Goal: Task Accomplishment & Management: Use online tool/utility

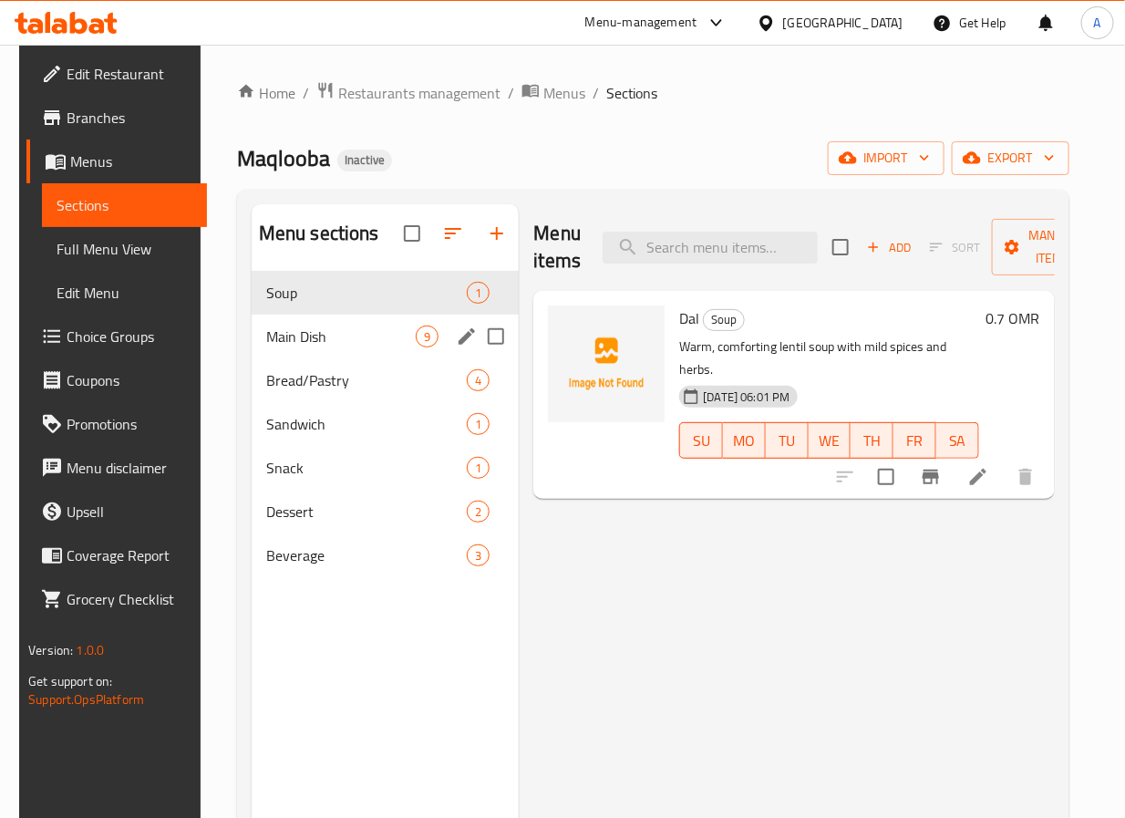
click at [410, 332] on span "Main Dish" at bounding box center [341, 337] width 150 height 22
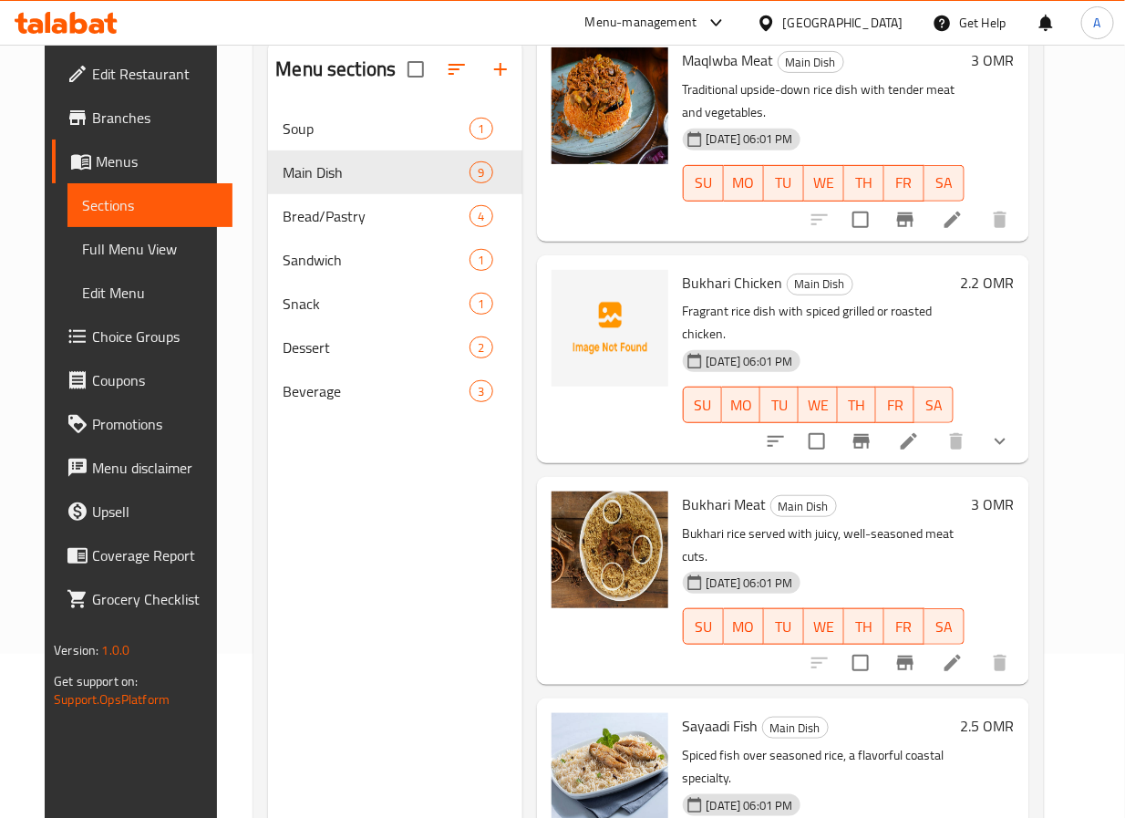
scroll to position [255, 0]
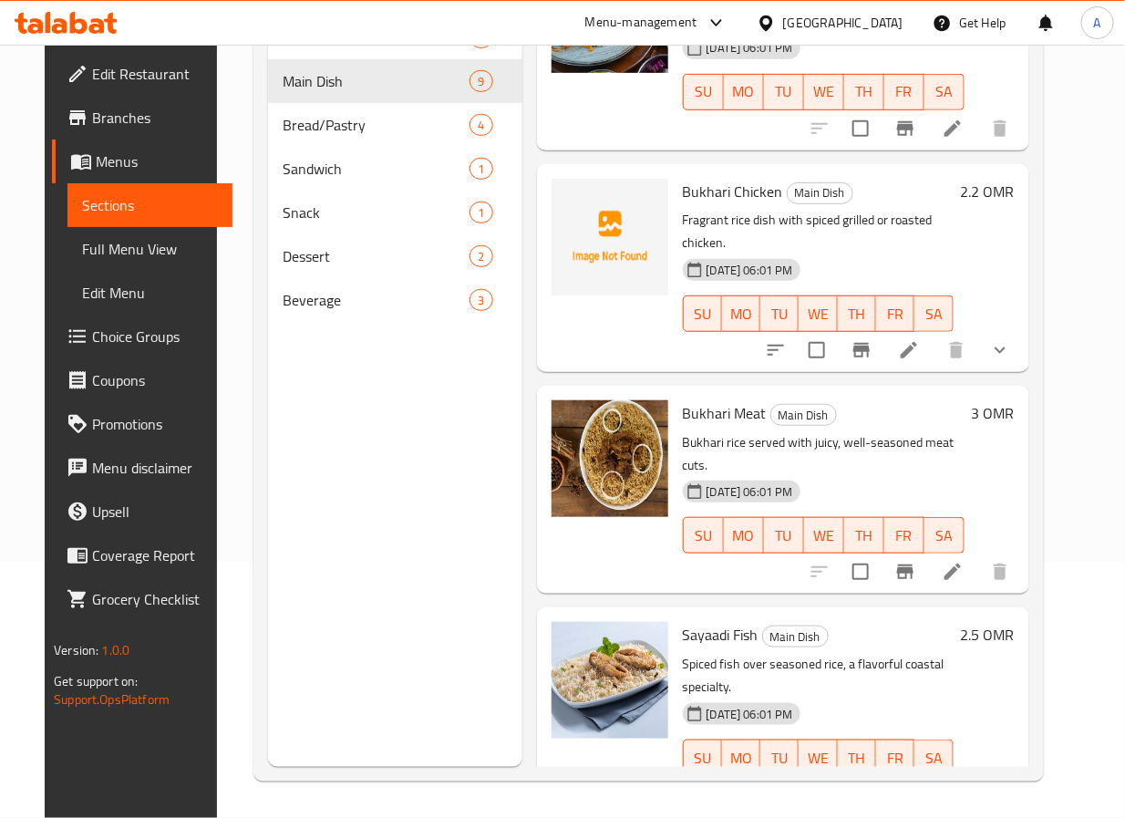
click at [703, 178] on span "Bukhari Chicken" at bounding box center [733, 191] width 100 height 27
copy span "Bukhari"
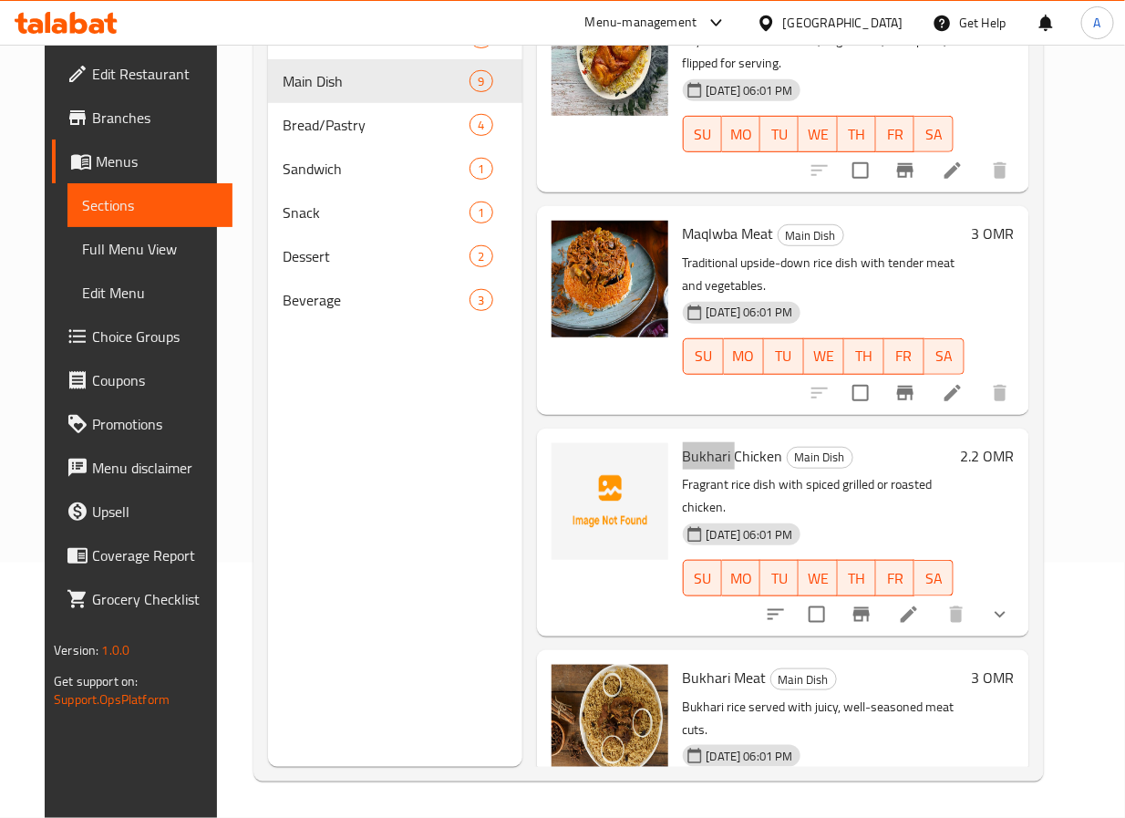
scroll to position [1204, 0]
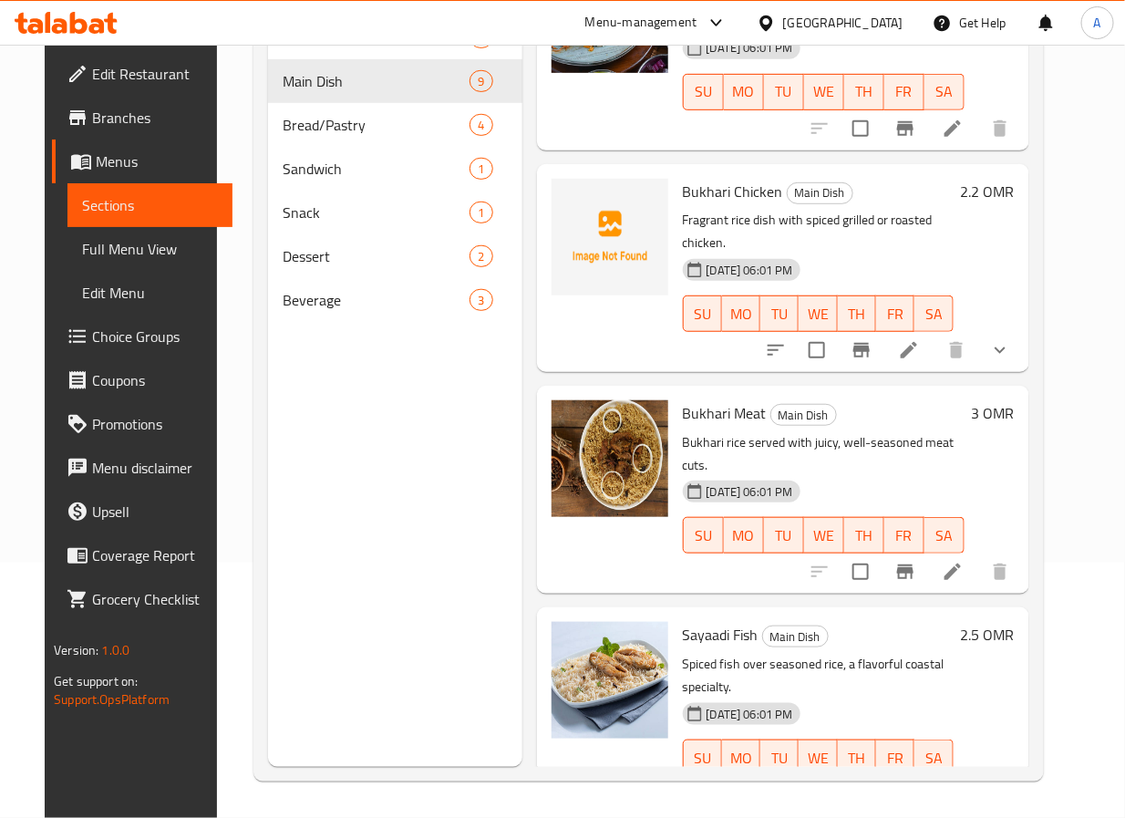
click at [744, 178] on span "Bukhari Chicken" at bounding box center [733, 191] width 100 height 27
copy h6 "Chicken"
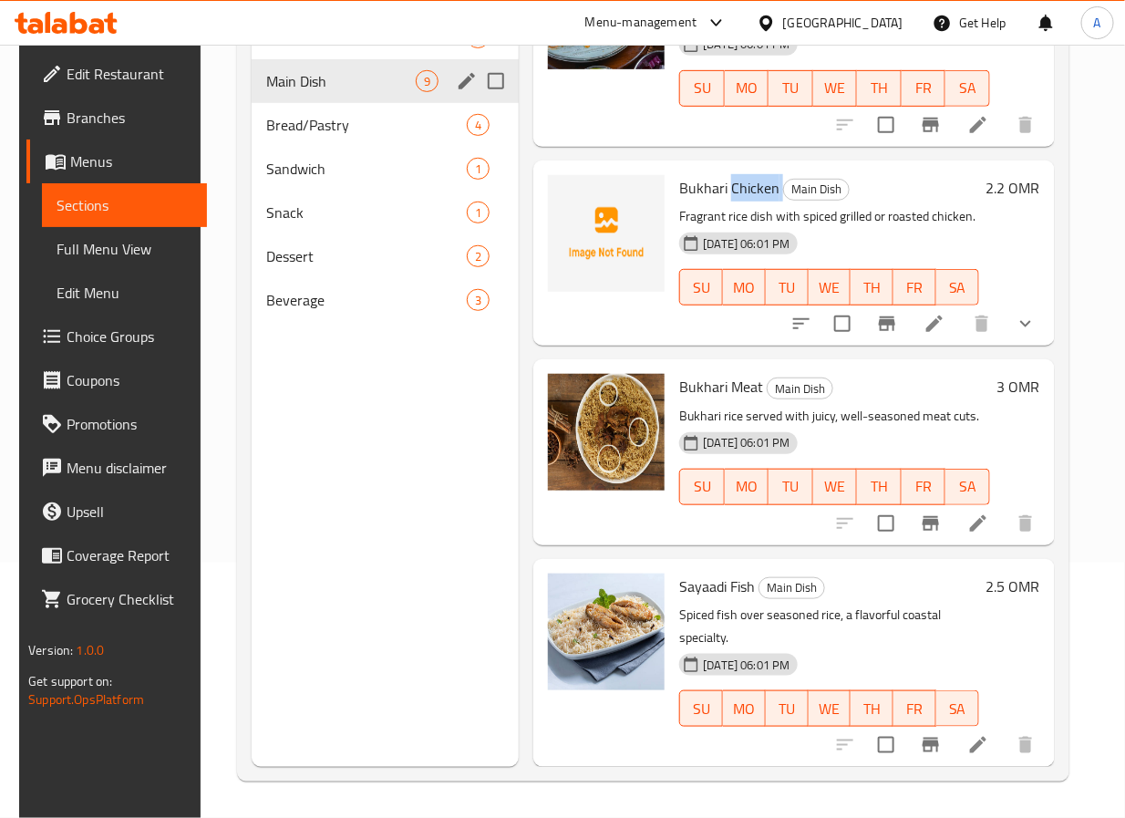
click at [293, 101] on div "Main Dish 9" at bounding box center [386, 81] width 268 height 44
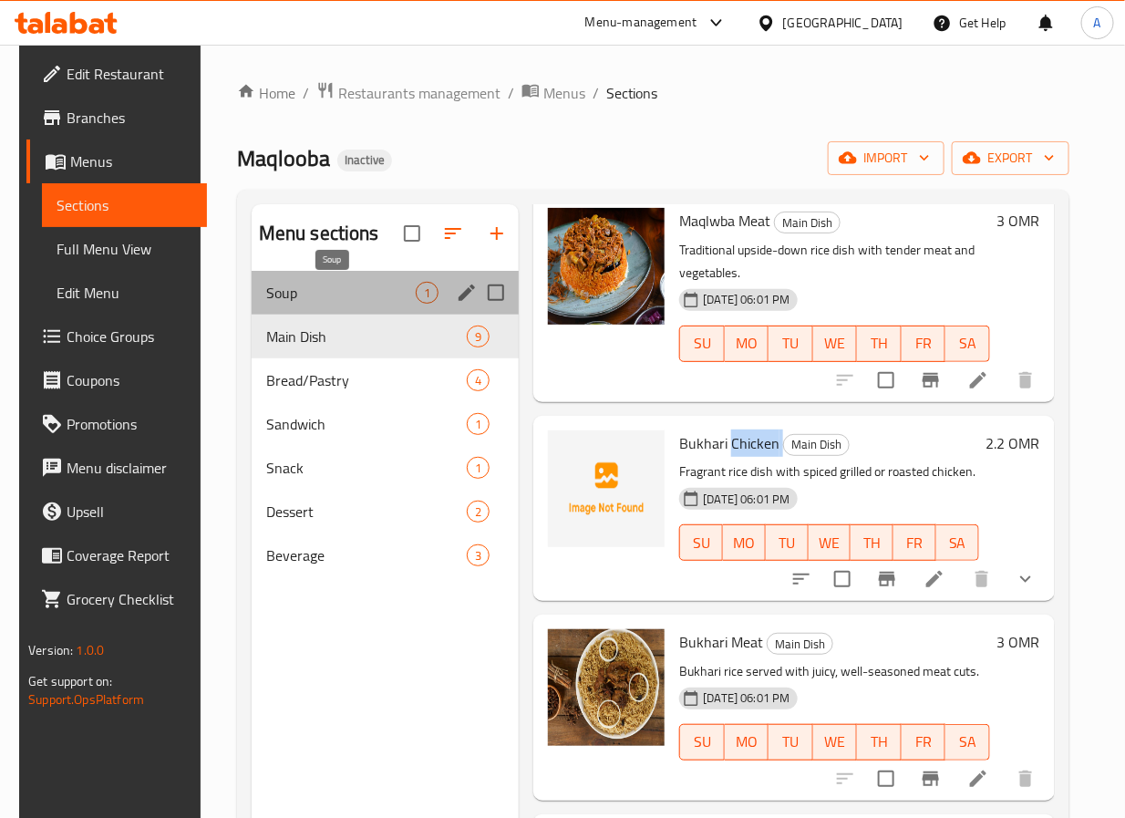
click at [315, 295] on span "Soup" at bounding box center [341, 293] width 150 height 22
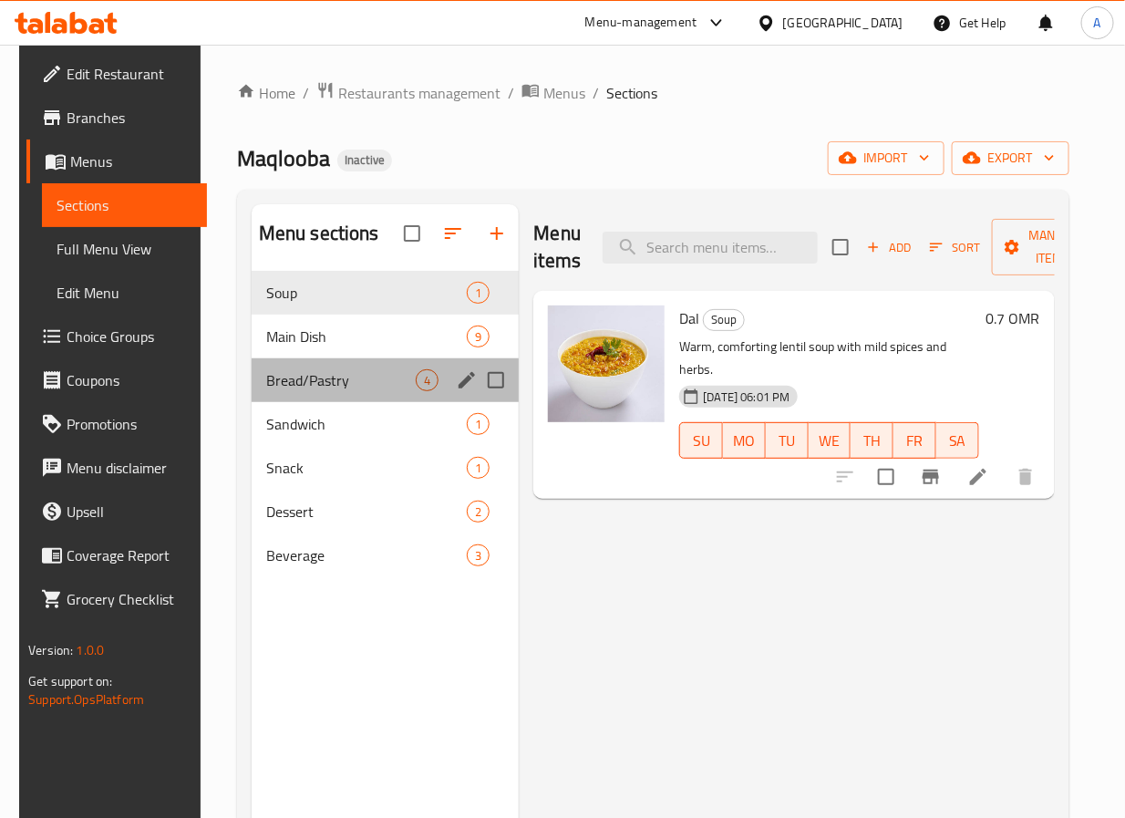
click at [274, 398] on div "Bread/Pastry 4" at bounding box center [386, 380] width 268 height 44
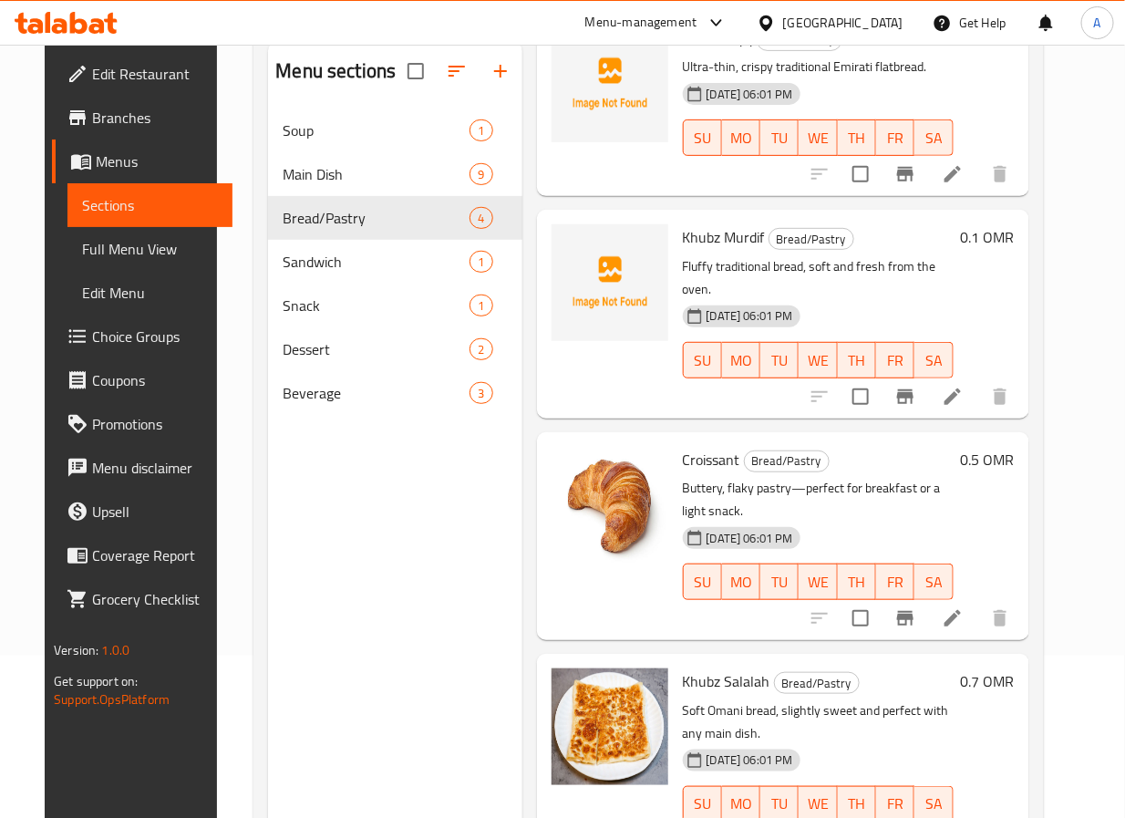
scroll to position [255, 0]
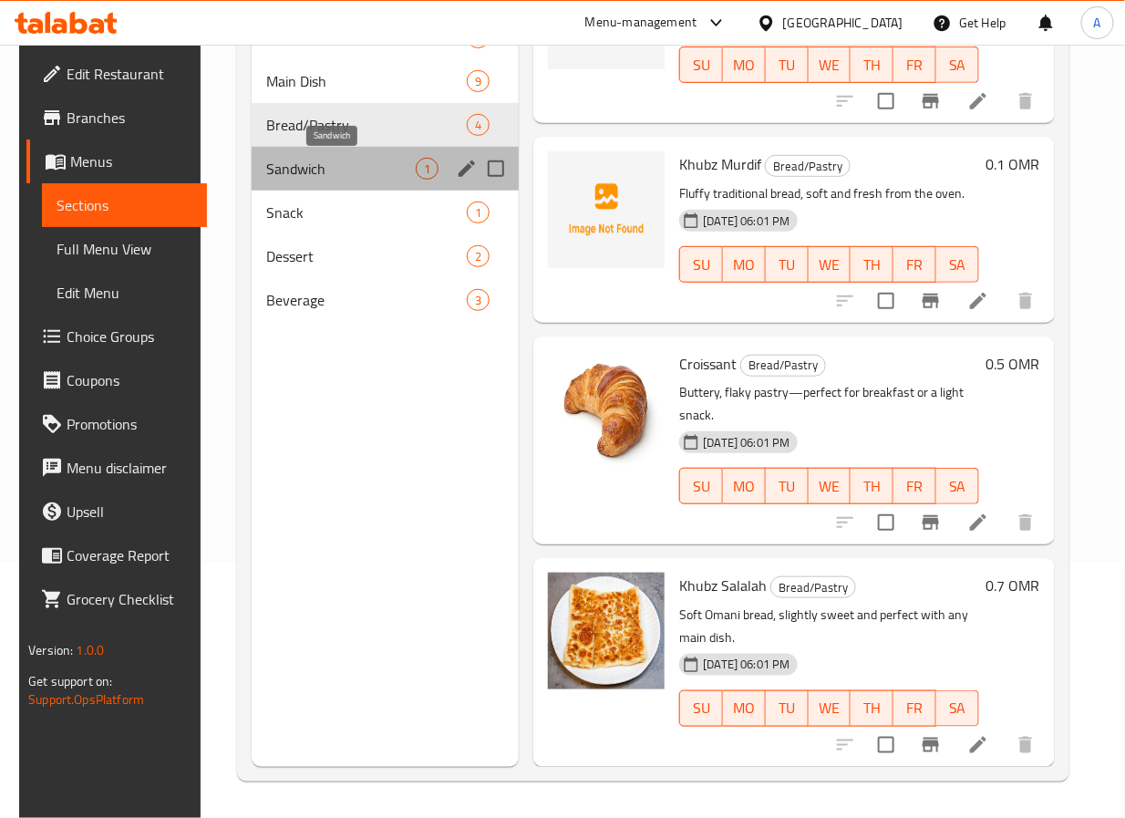
click at [315, 162] on span "Sandwich" at bounding box center [341, 169] width 150 height 22
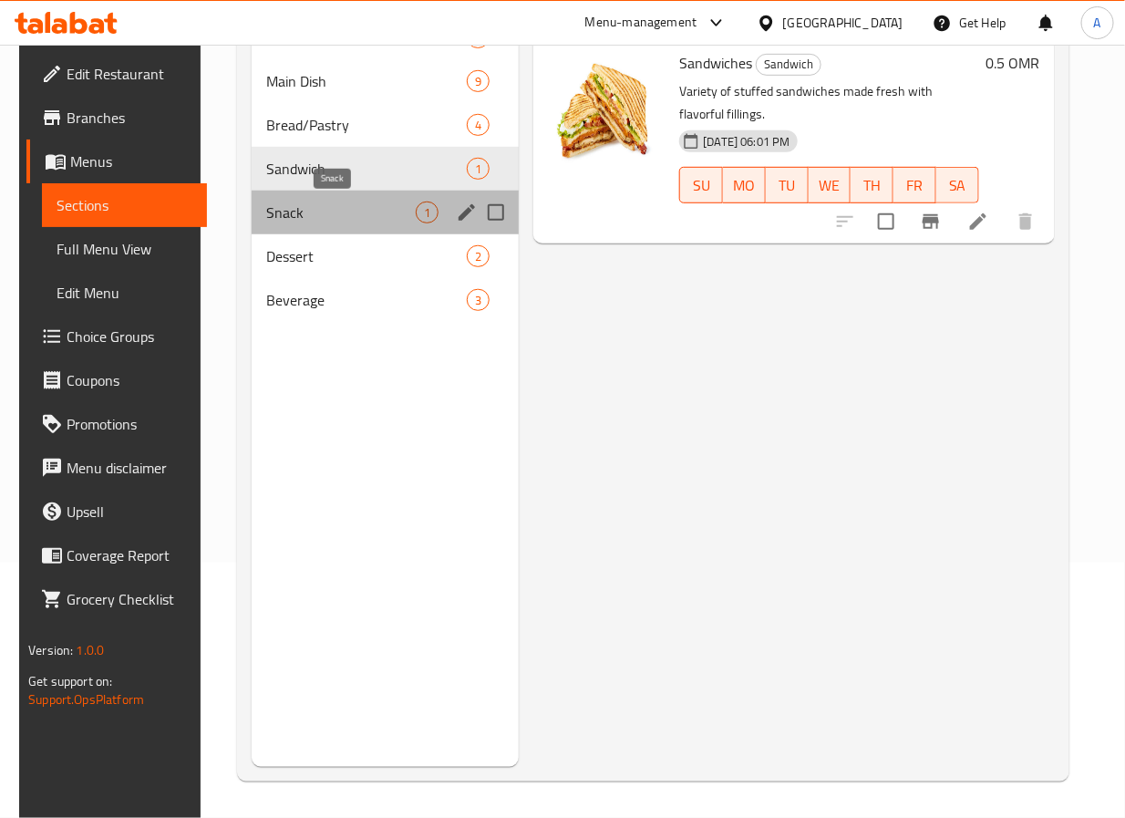
click at [347, 216] on span "Snack" at bounding box center [341, 213] width 150 height 22
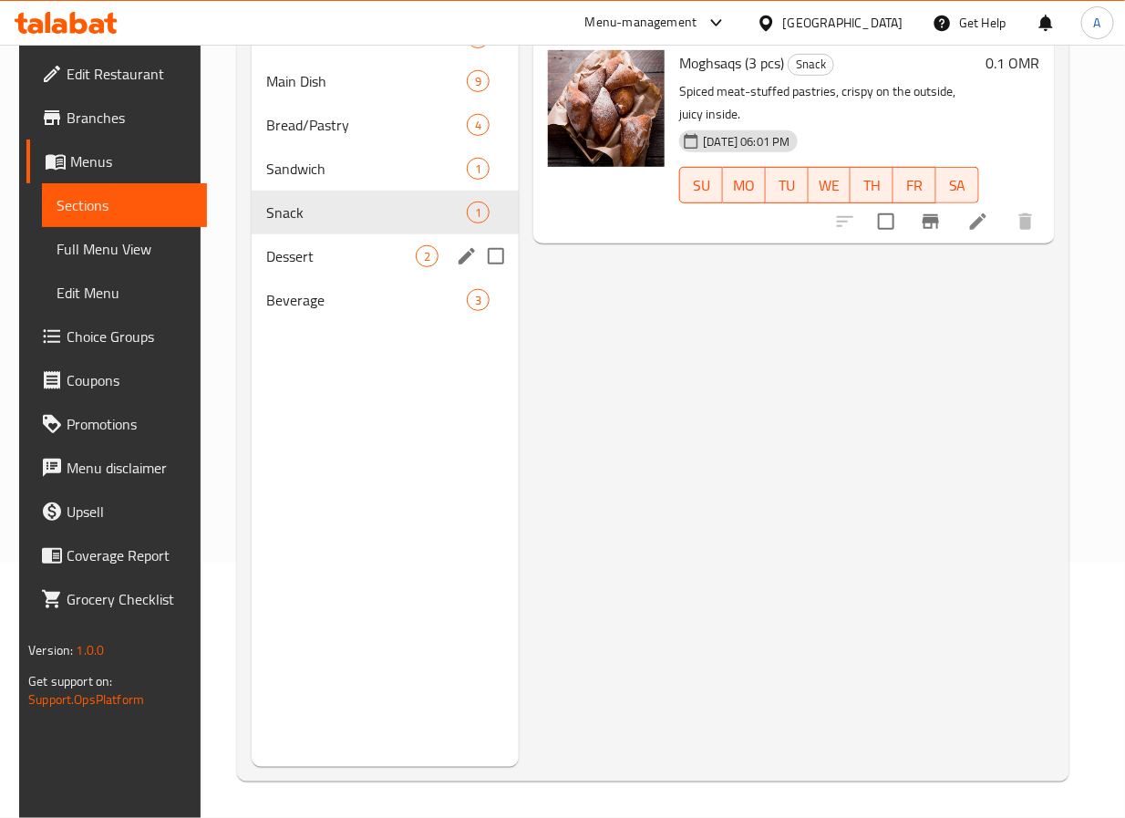
click at [358, 246] on span "Dessert" at bounding box center [341, 256] width 150 height 22
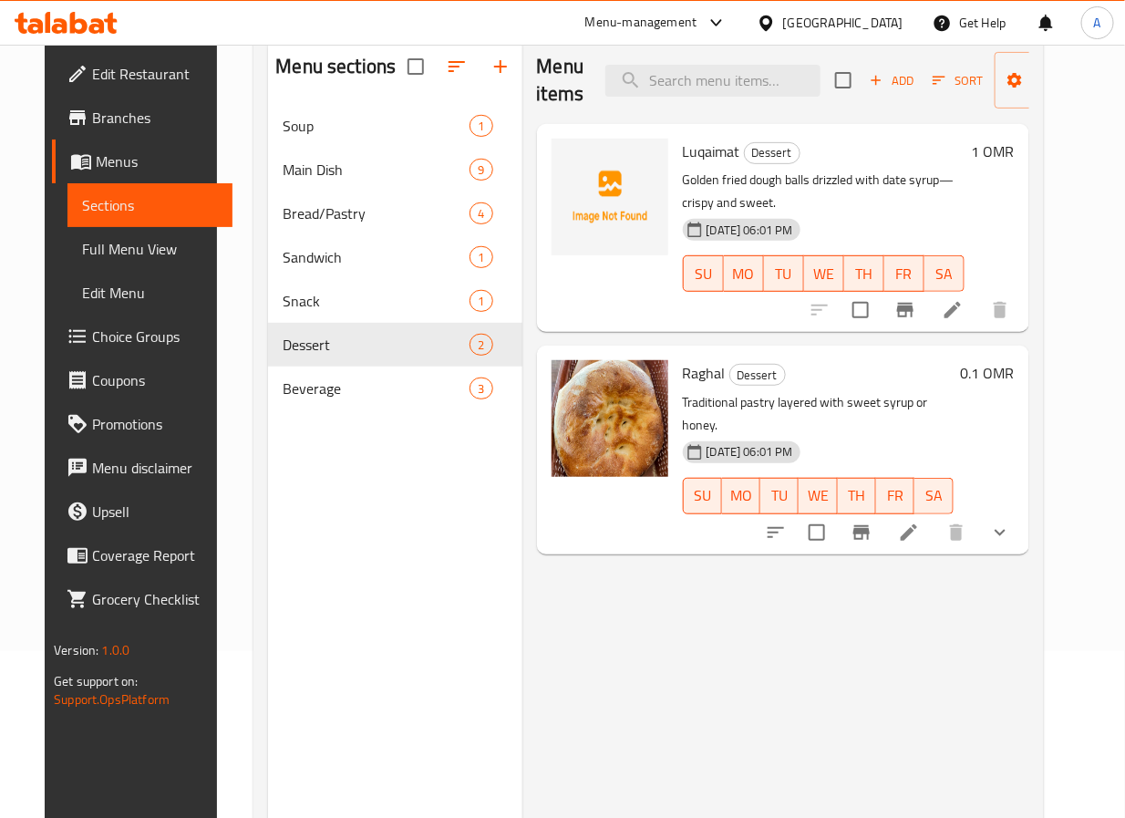
scroll to position [119, 0]
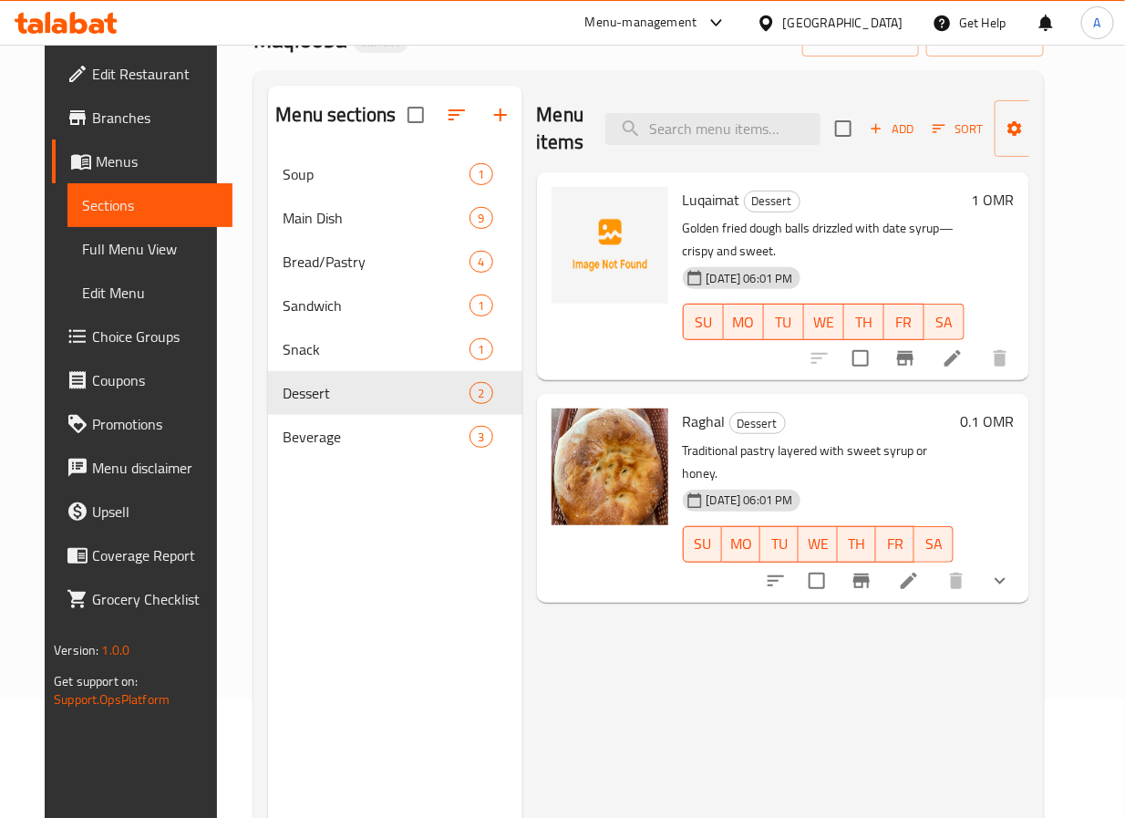
click at [714, 203] on span "Luqaimat" at bounding box center [711, 199] width 57 height 27
click at [693, 197] on span "Luqaimat" at bounding box center [711, 199] width 57 height 27
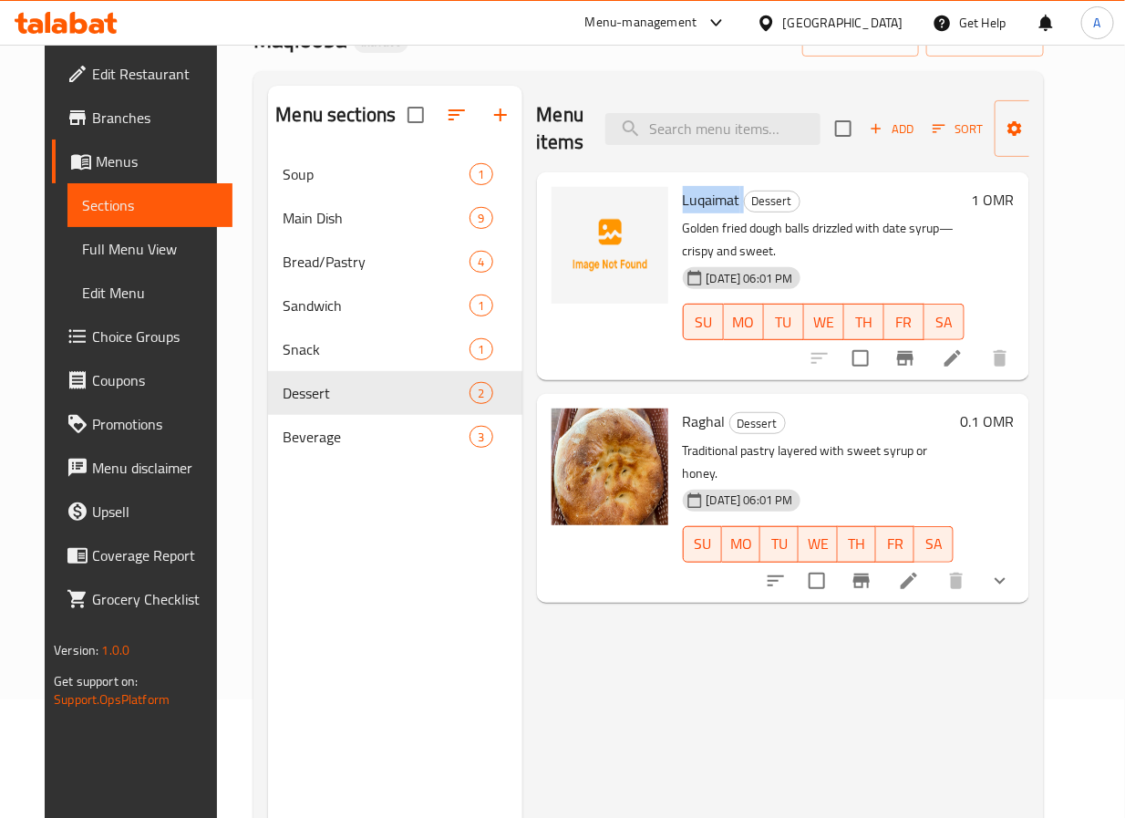
copy h6 "Luqaimat"
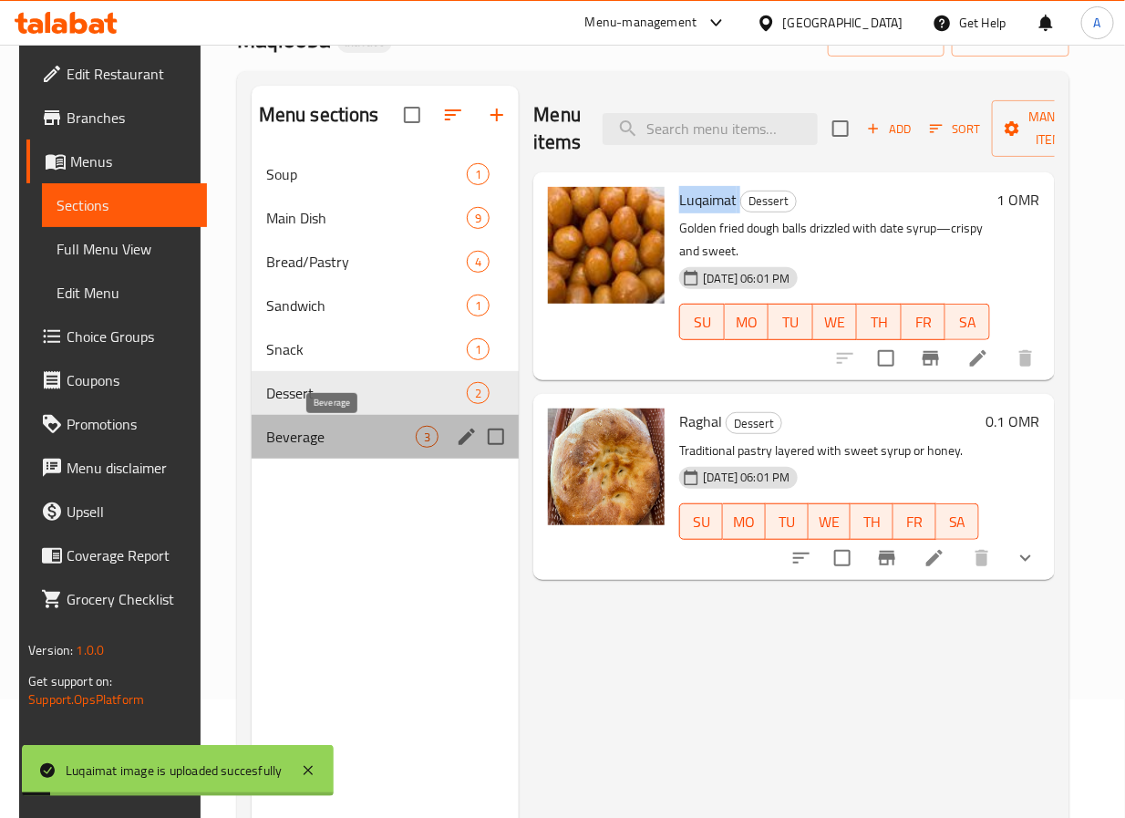
click at [320, 433] on span "Beverage" at bounding box center [341, 437] width 150 height 22
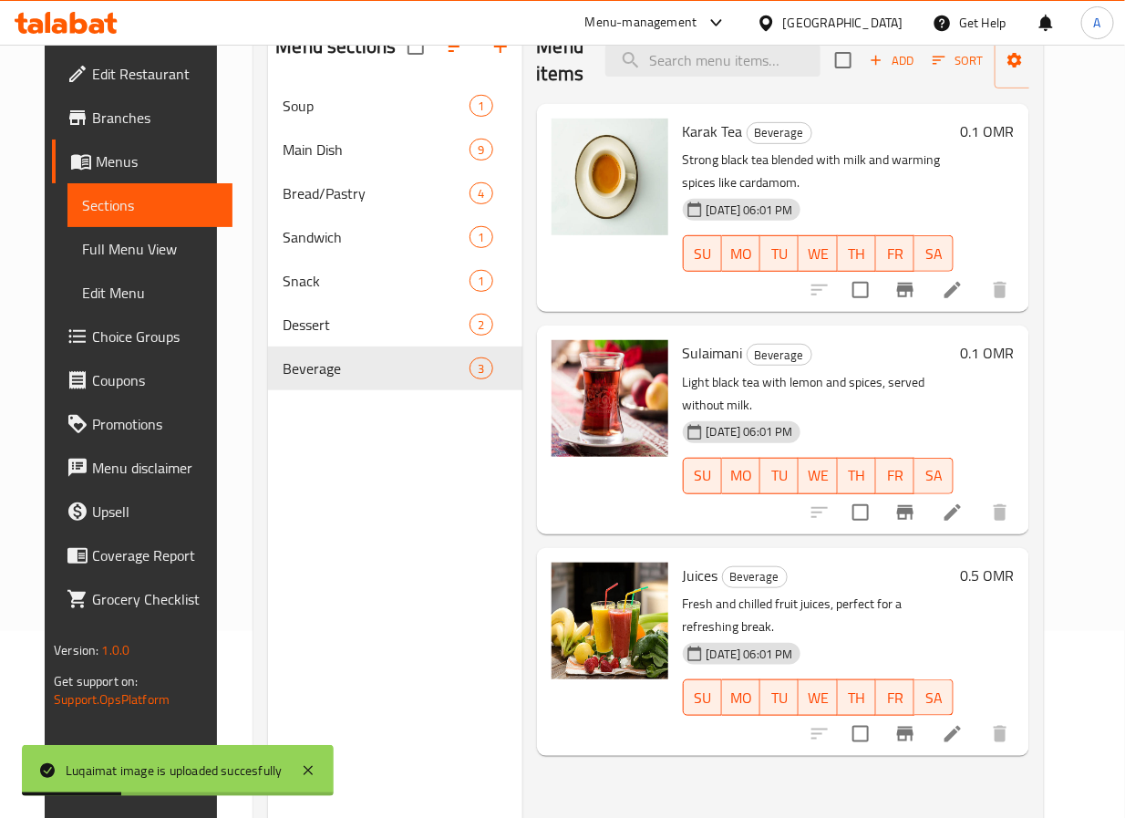
scroll to position [255, 0]
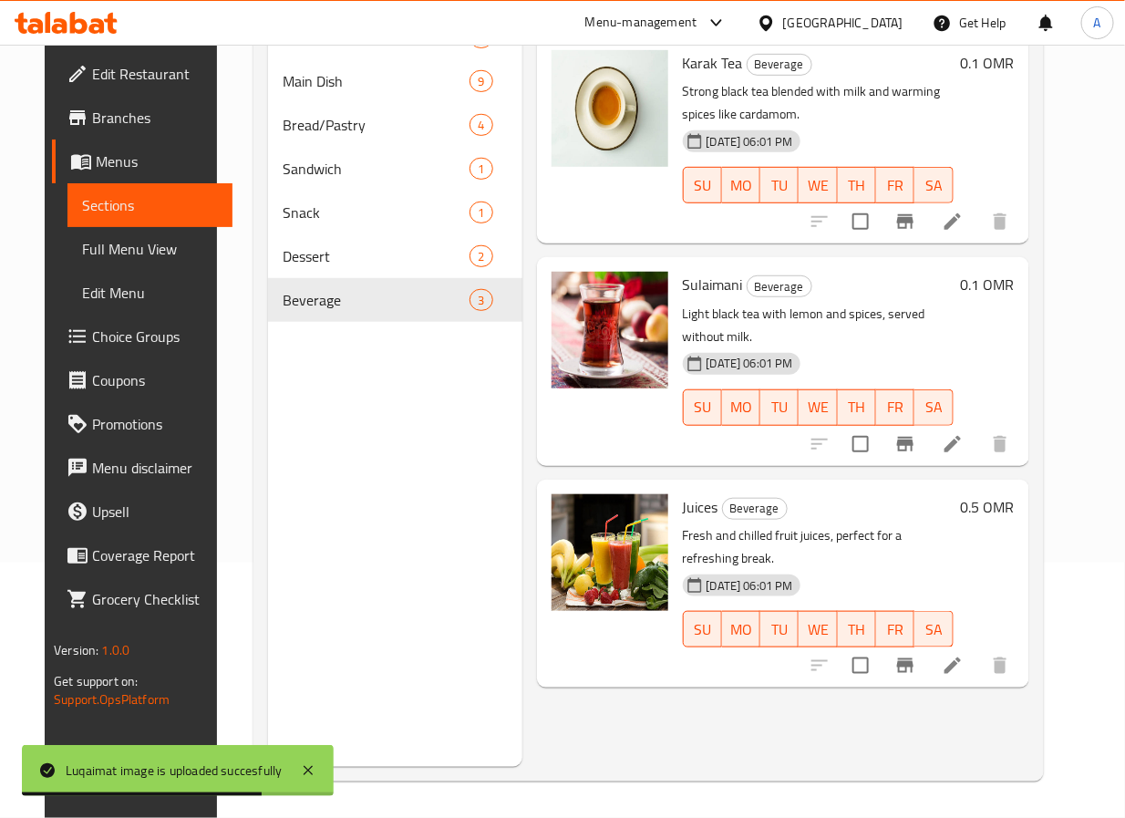
click at [1013, 529] on div "0.5 OMR" at bounding box center [984, 583] width 61 height 179
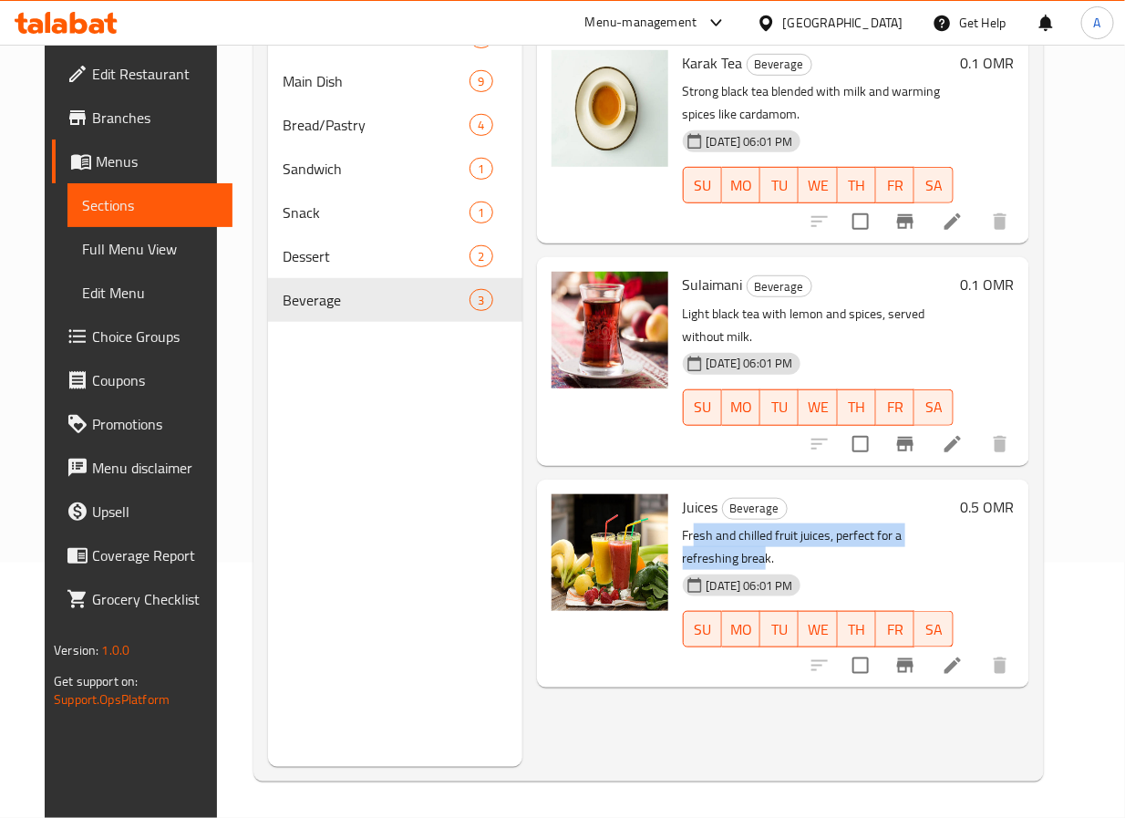
drag, startPoint x: 688, startPoint y: 506, endPoint x: 983, endPoint y: 509, distance: 295.4
click at [954, 524] on p "Fresh and chilled fruit juices, perfect for a refreshing break." at bounding box center [818, 547] width 271 height 46
click at [945, 524] on p "Fresh and chilled fruit juices, perfect for a refreshing break." at bounding box center [818, 547] width 271 height 46
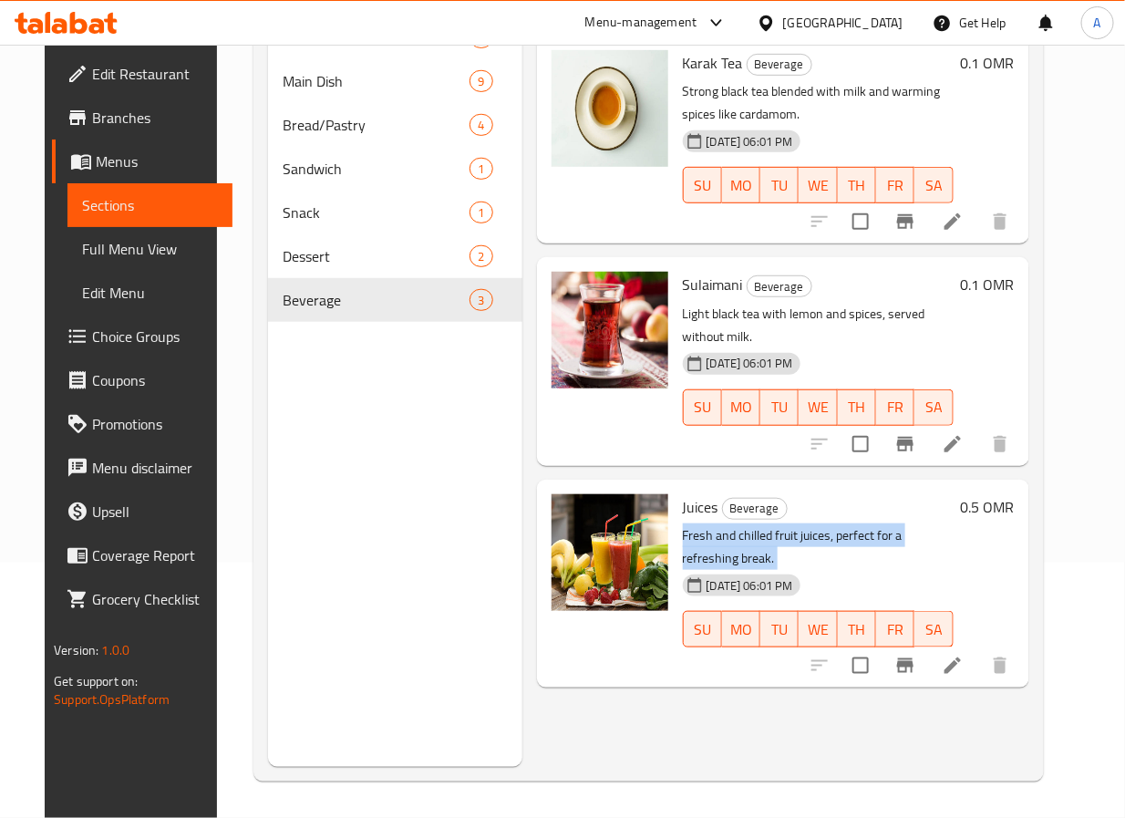
click at [876, 524] on p "Fresh and chilled fruit juices, perfect for a refreshing break." at bounding box center [818, 547] width 271 height 46
drag, startPoint x: 74, startPoint y: 250, endPoint x: 123, endPoint y: 268, distance: 52.5
click at [82, 250] on span "Full Menu View" at bounding box center [150, 249] width 136 height 22
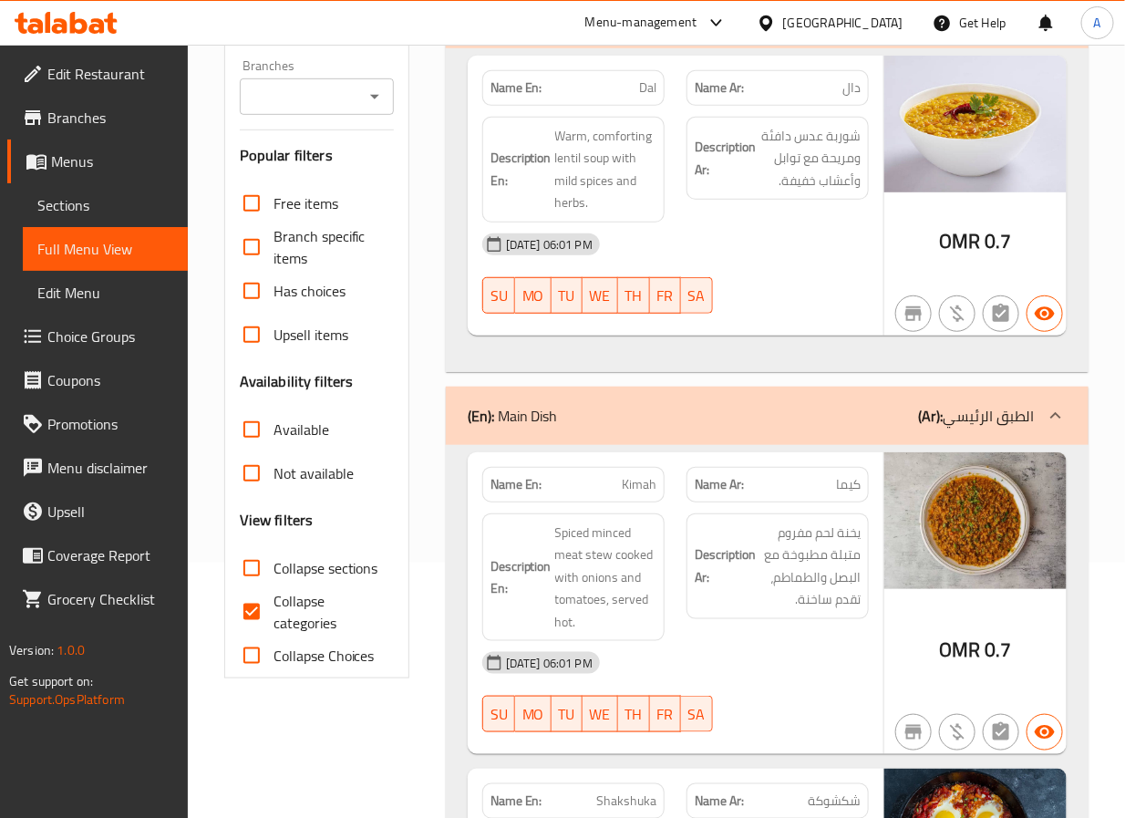
click at [871, 260] on div "[DATE] 06:01 PM" at bounding box center [675, 244] width 408 height 44
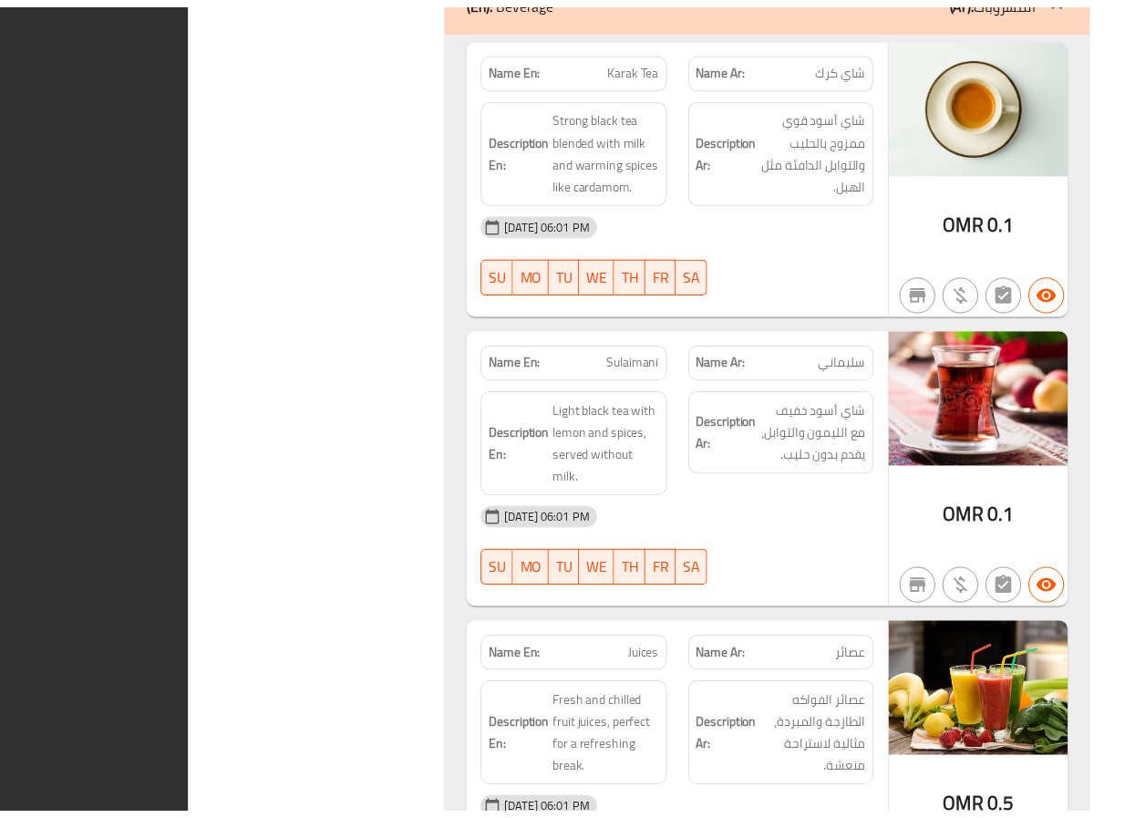
scroll to position [6552, 0]
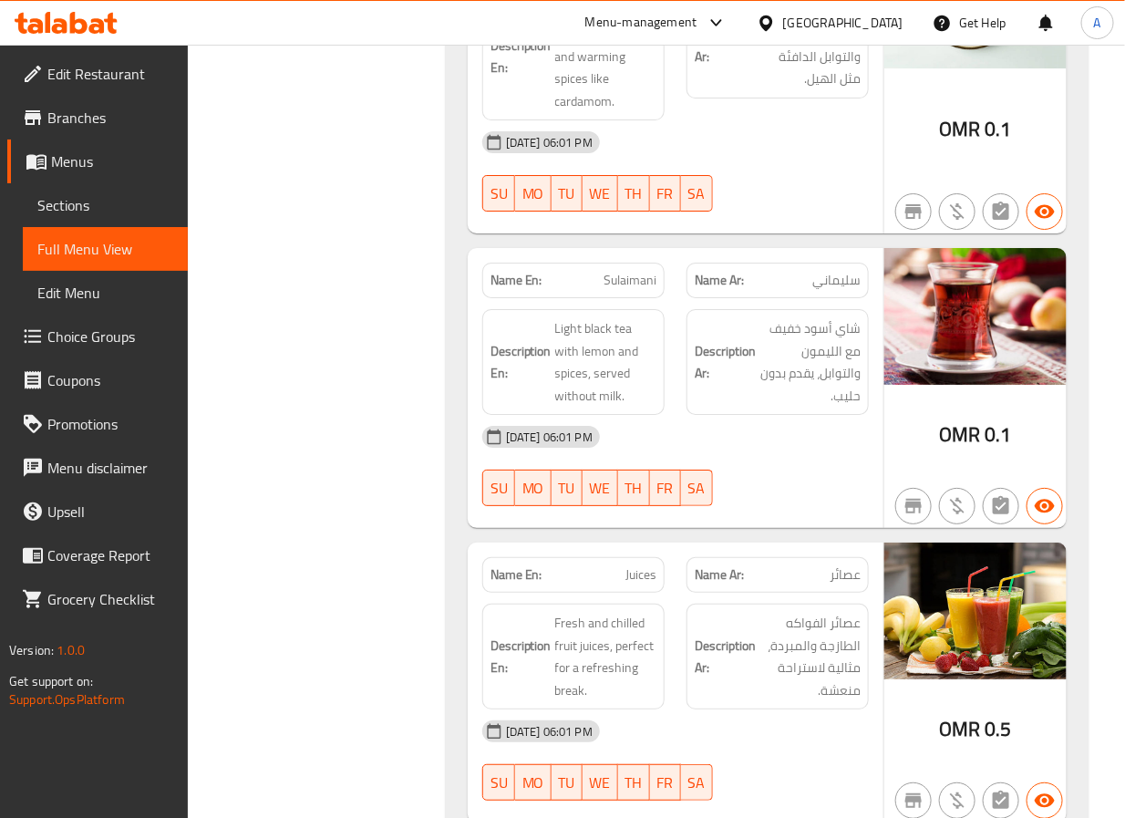
drag, startPoint x: 384, startPoint y: 252, endPoint x: 428, endPoint y: 160, distance: 102.0
